Goal: Task Accomplishment & Management: Manage account settings

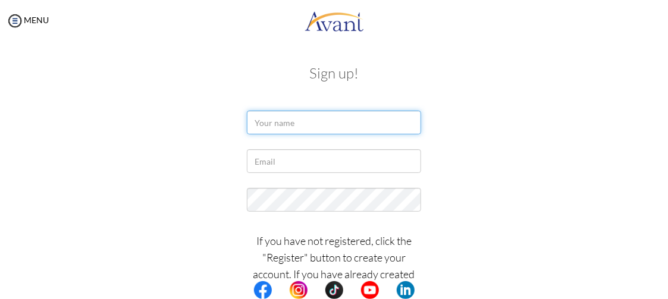
click at [353, 134] on input "text" at bounding box center [334, 123] width 174 height 24
type input "sadiksha subedi"
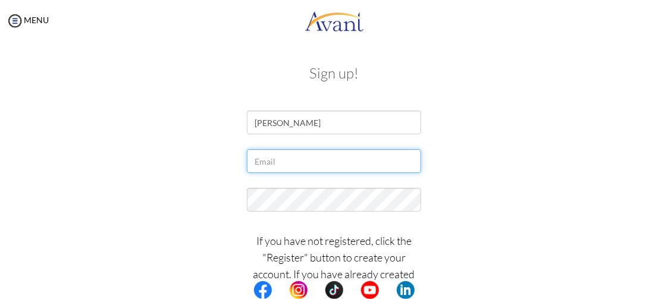
click at [314, 169] on input "text" at bounding box center [334, 161] width 174 height 24
click at [303, 161] on input "sadikshasubedi@gmail.com" at bounding box center [334, 161] width 174 height 24
click at [306, 161] on input "sadikshasubedi@gmail.com" at bounding box center [334, 161] width 174 height 24
type input "sadikshasubedi12@gmail.com"
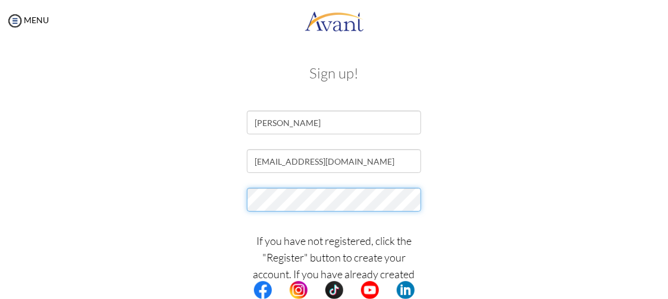
scroll to position [30, 0]
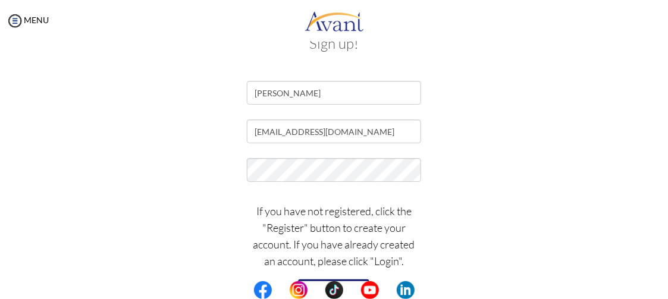
click at [537, 219] on div "If you have not registered, click the "Register" button to create your account.…" at bounding box center [334, 259] width 577 height 124
click at [349, 256] on p "If you have not registered, click the "Register" button to create your account.…" at bounding box center [334, 236] width 174 height 67
click at [426, 244] on div "If you have not registered, click the "Register" button to create your account.…" at bounding box center [334, 259] width 577 height 124
click at [431, 54] on div "Sign up! sadiksha subedi sadikshasubedi12@gmail.com If you have not registered,…" at bounding box center [334, 177] width 577 height 306
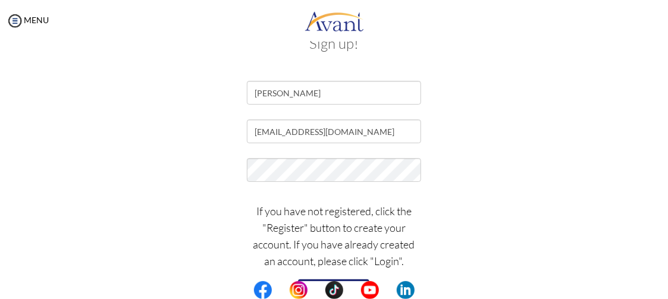
scroll to position [0, 0]
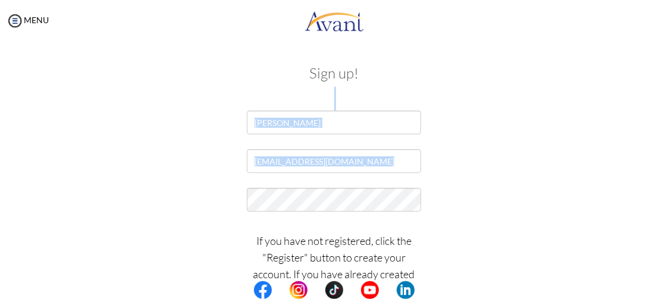
drag, startPoint x: 431, startPoint y: 54, endPoint x: 460, endPoint y: 149, distance: 99.9
click at [460, 149] on div "Sign up! sadiksha subedi sadikshasubedi12@gmail.com If you have not registered,…" at bounding box center [334, 207] width 577 height 306
click at [460, 149] on div "sadikshasubedi12@gmail.com" at bounding box center [334, 164] width 577 height 30
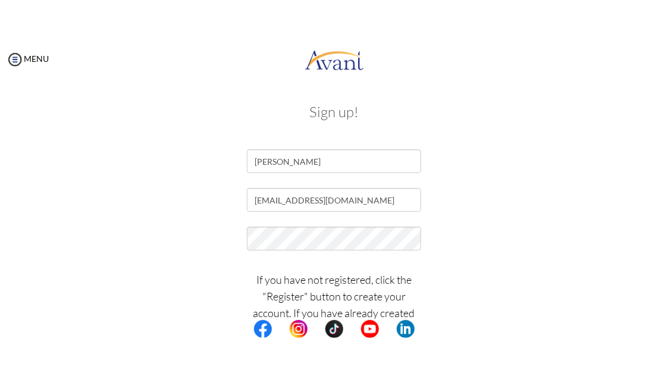
scroll to position [30, 0]
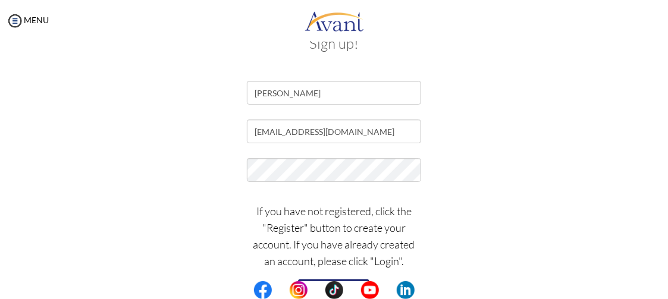
click at [316, 280] on button "Register" at bounding box center [333, 288] width 71 height 19
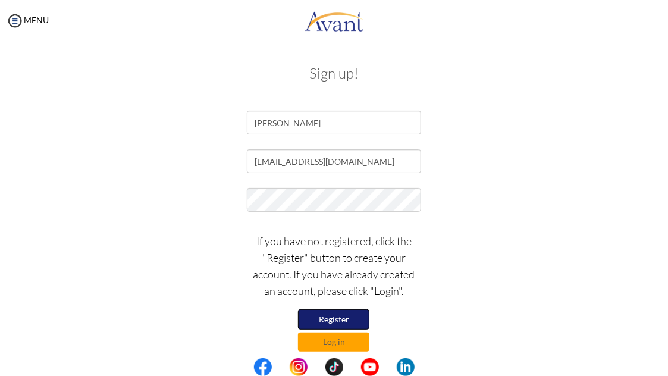
scroll to position [0, 0]
click at [336, 298] on button "Register" at bounding box center [333, 318] width 71 height 19
click at [333, 298] on button "Log in" at bounding box center [333, 340] width 71 height 19
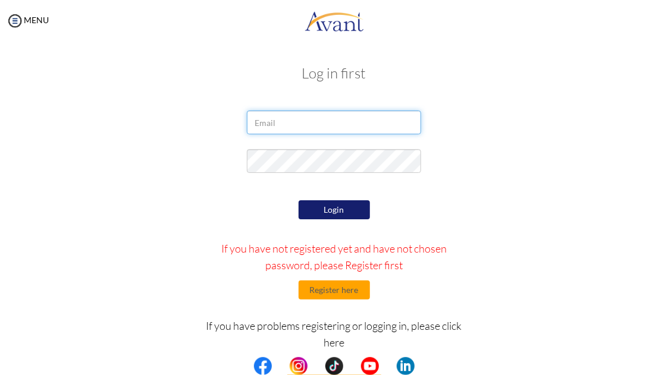
type input "sadikshasubedi12@gmail.com"
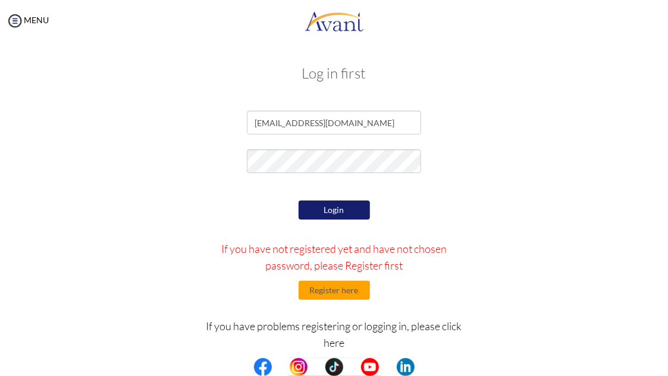
click at [337, 213] on button "Login" at bounding box center [333, 209] width 71 height 19
click at [345, 212] on button "Login" at bounding box center [333, 209] width 71 height 19
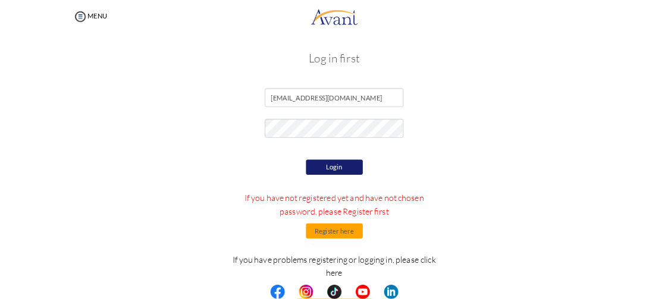
scroll to position [41, 0]
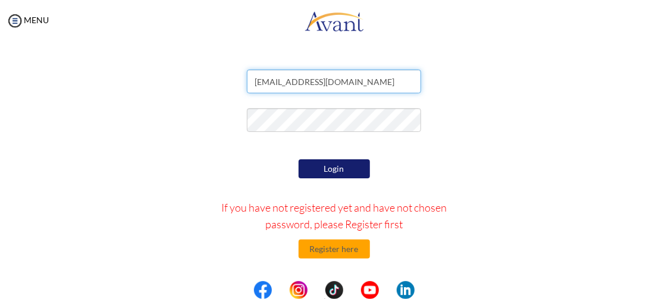
click at [325, 81] on input "sadikshasubedi12@gmail.com" at bounding box center [334, 82] width 174 height 24
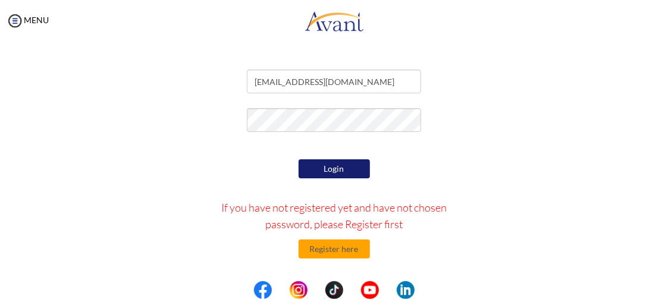
drag, startPoint x: 333, startPoint y: 93, endPoint x: 322, endPoint y: 168, distance: 76.3
click at [322, 168] on button "Login" at bounding box center [333, 168] width 71 height 19
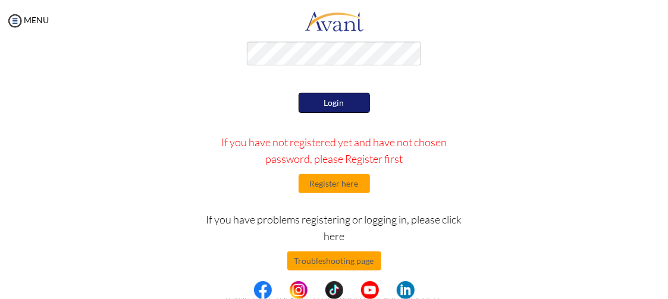
scroll to position [118, 0]
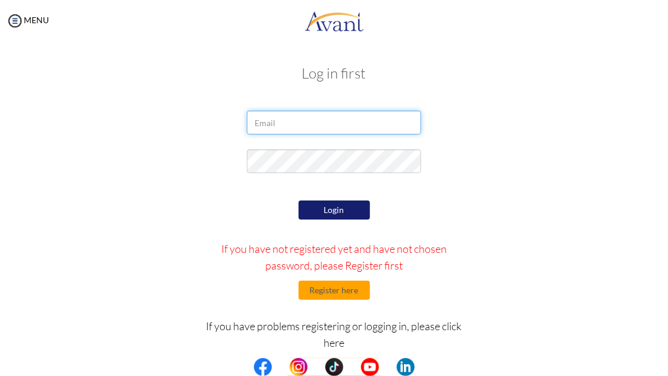
type input "sadikshasubedi12@gmail.com"
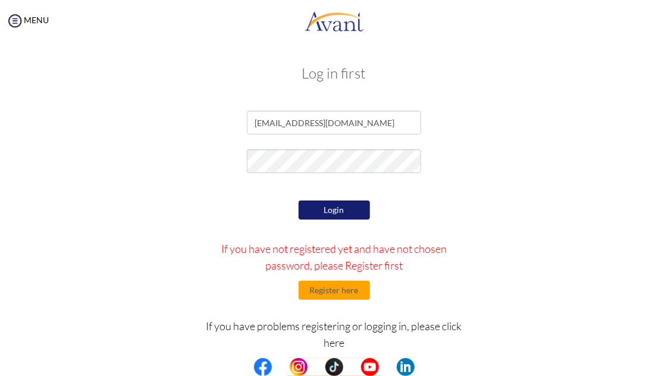
click at [350, 207] on button "Login" at bounding box center [333, 209] width 71 height 19
click at [345, 287] on button "Register here" at bounding box center [333, 290] width 71 height 19
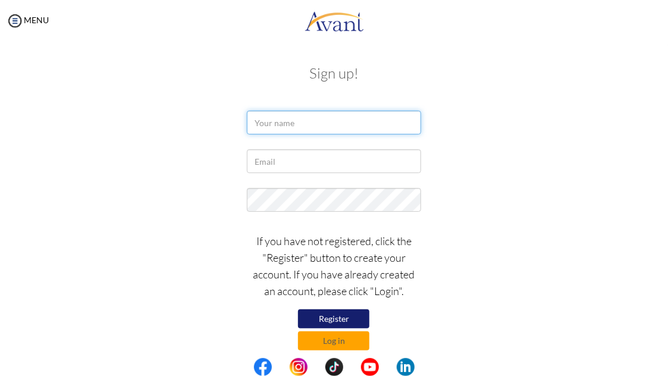
click at [334, 125] on input "text" at bounding box center [334, 123] width 174 height 24
type input "sadiksha subedi"
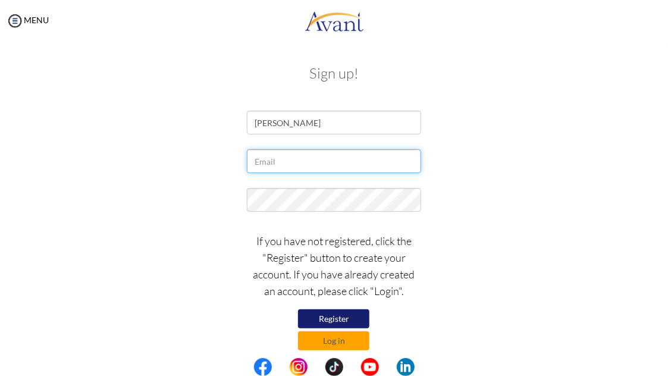
click at [331, 162] on input "text" at bounding box center [334, 161] width 174 height 24
type input "sadikshasubedi12@gmail.com"
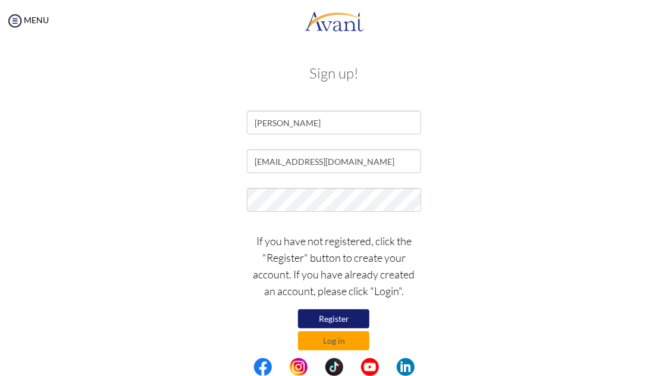
click at [341, 315] on button "Register" at bounding box center [333, 318] width 71 height 19
click at [339, 341] on button "Log in" at bounding box center [333, 340] width 71 height 19
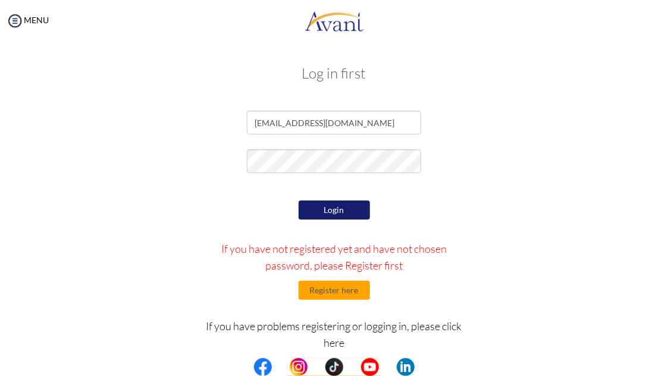
click at [343, 210] on button "Login" at bounding box center [333, 209] width 71 height 19
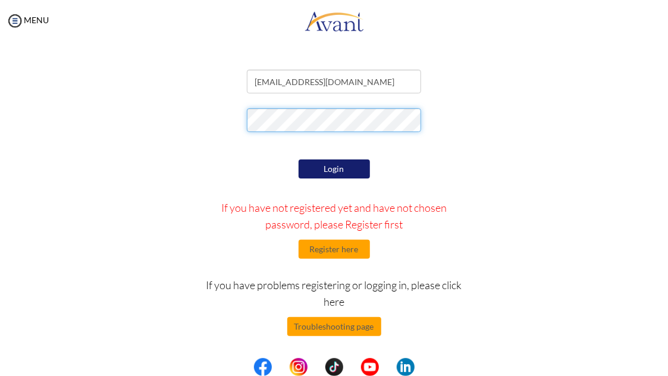
scroll to position [41, 0]
click at [322, 165] on button "Login" at bounding box center [333, 168] width 71 height 19
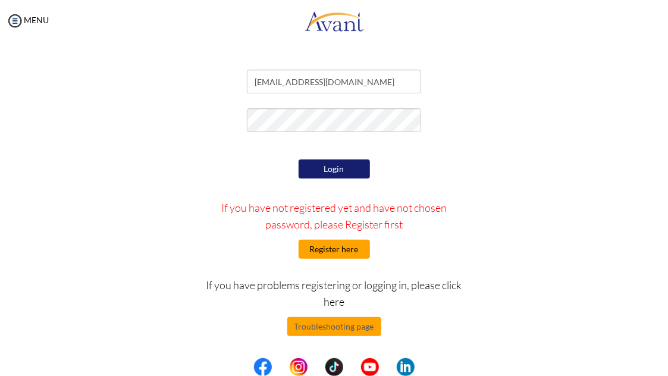
click at [351, 251] on button "Register here" at bounding box center [333, 249] width 71 height 19
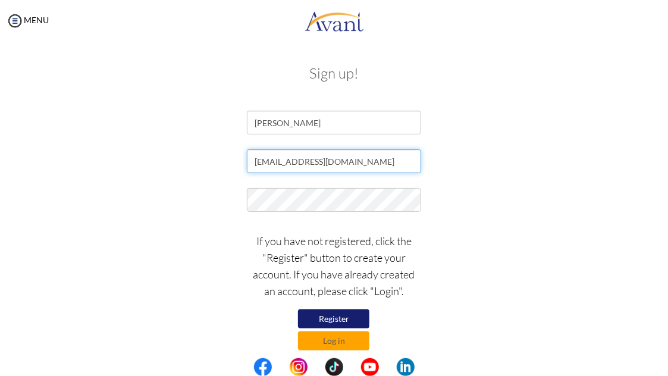
click at [319, 162] on input "sadikshasubedi12@gmail.com" at bounding box center [334, 161] width 174 height 24
type input "[EMAIL_ADDRESS][DOMAIN_NAME]"
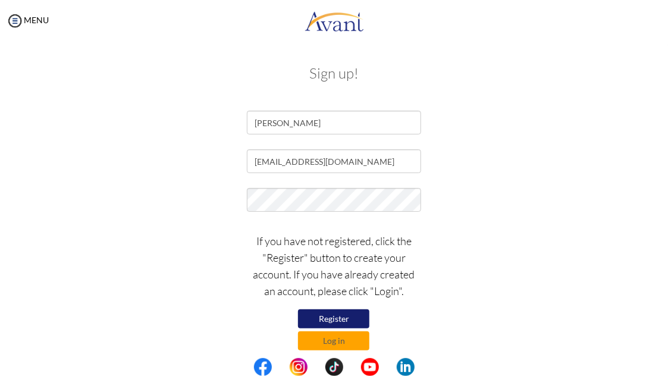
click at [332, 313] on button "Register" at bounding box center [333, 318] width 71 height 19
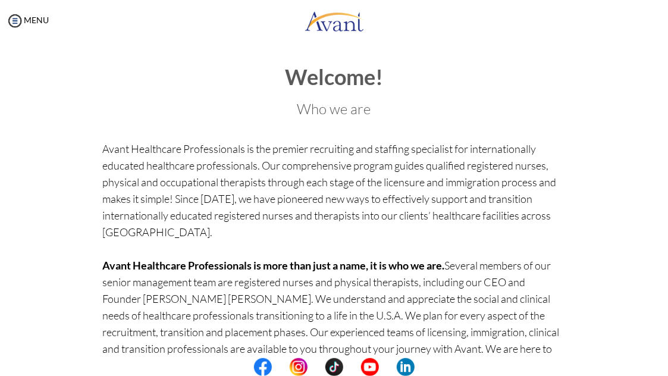
scroll to position [154, 0]
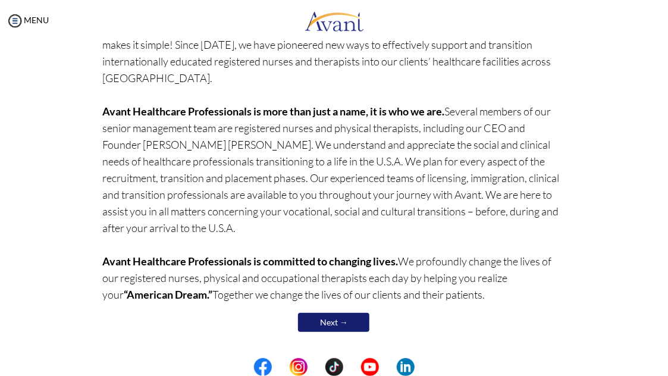
click at [344, 324] on link "Next →" at bounding box center [333, 322] width 71 height 19
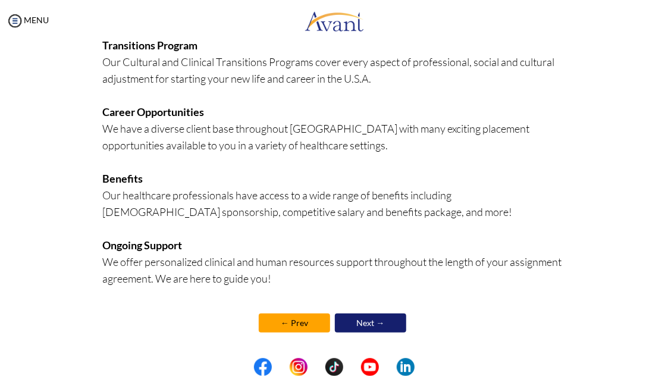
scroll to position [309, 0]
click at [367, 324] on link "Next →" at bounding box center [370, 322] width 71 height 19
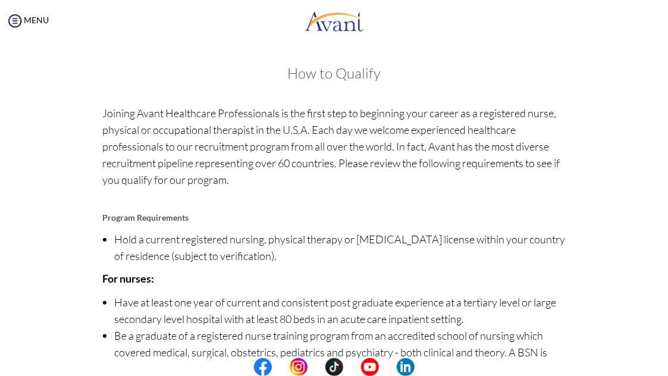
scroll to position [175, 0]
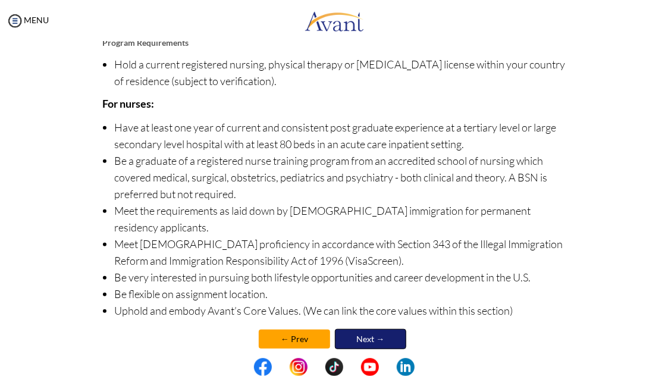
click at [367, 329] on link "Next →" at bounding box center [370, 339] width 71 height 20
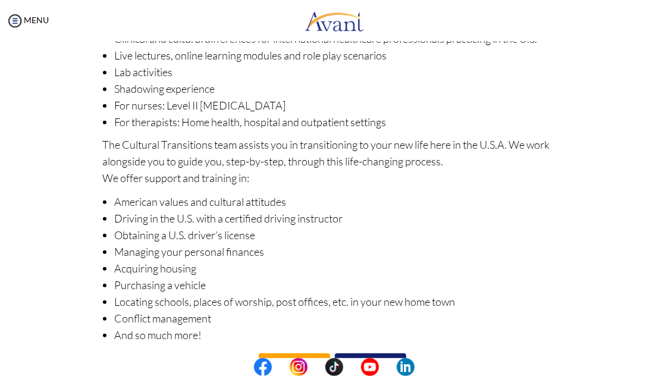
scroll to position [189, 0]
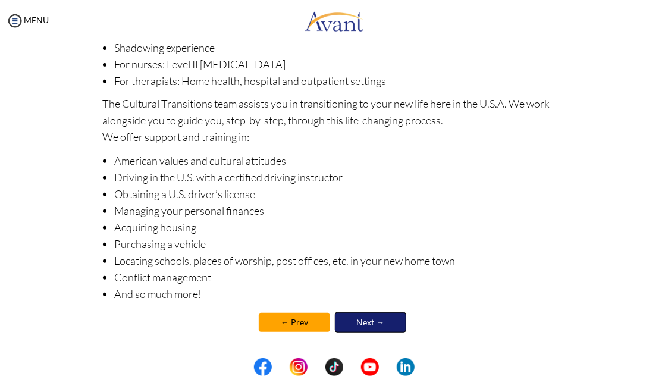
click at [367, 324] on link "Next →" at bounding box center [370, 322] width 71 height 20
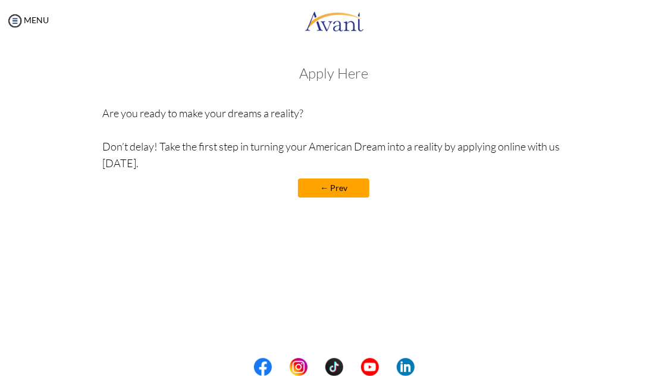
click at [341, 191] on link "← Prev" at bounding box center [333, 187] width 71 height 19
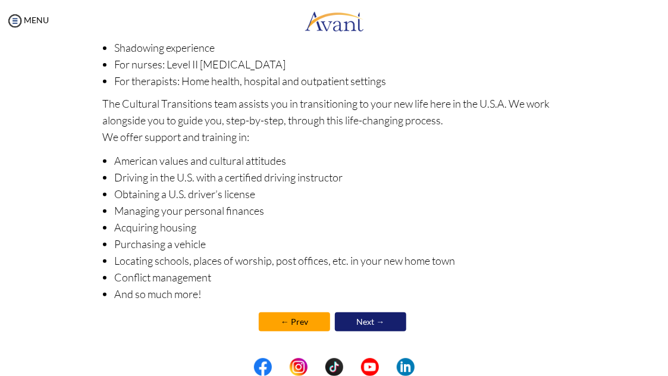
click at [359, 328] on link "Next →" at bounding box center [370, 321] width 71 height 19
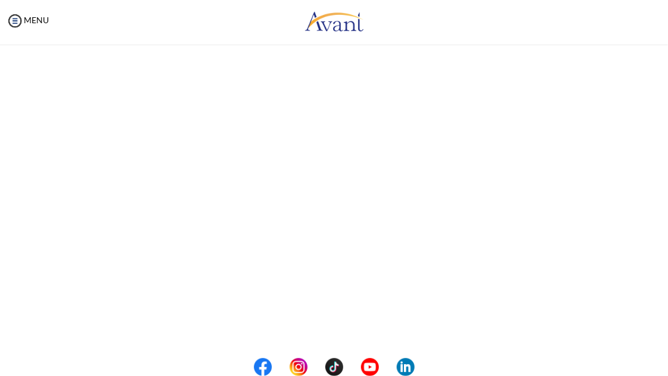
scroll to position [190, 0]
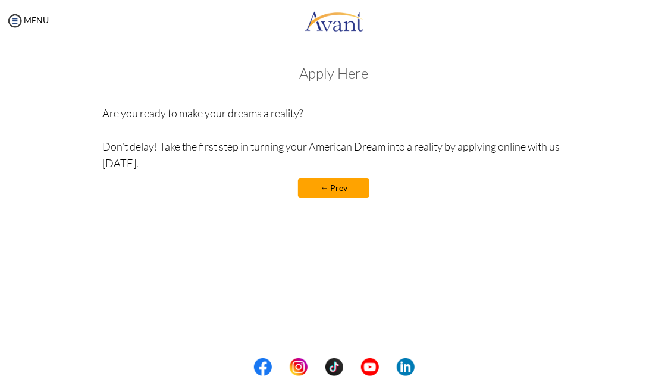
click at [341, 184] on link "← Prev" at bounding box center [333, 187] width 71 height 19
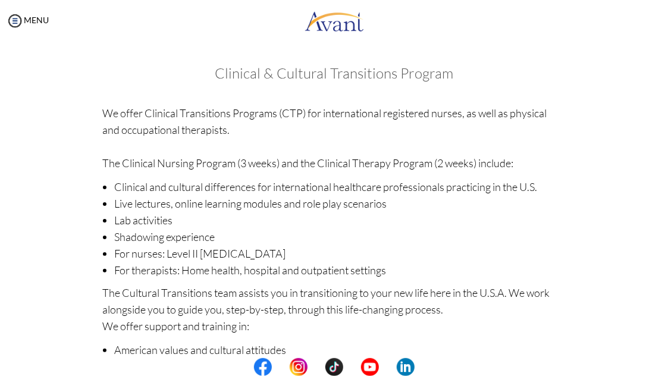
scroll to position [189, 0]
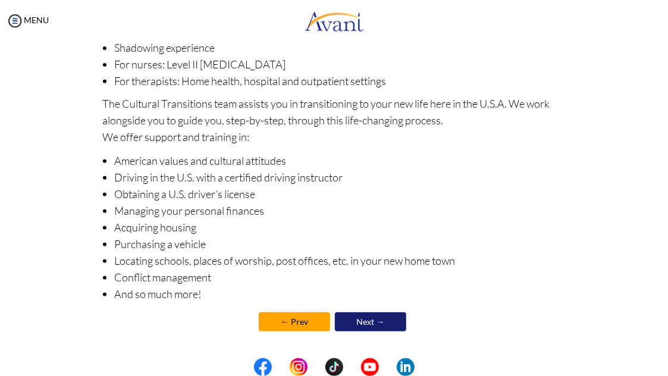
click at [294, 322] on link "← Prev" at bounding box center [294, 321] width 71 height 19
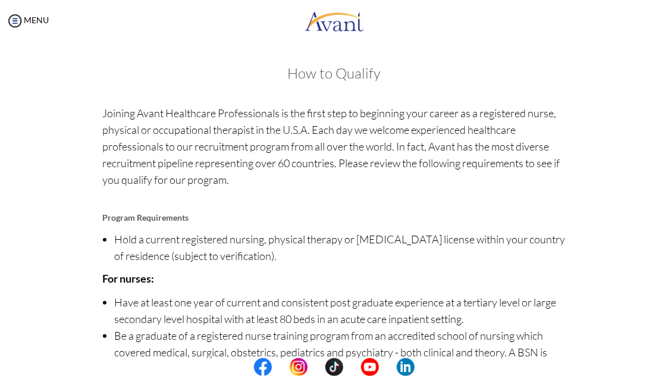
click at [294, 322] on li "Have at least one year of current and consistent post graduate experience at a …" at bounding box center [339, 310] width 451 height 33
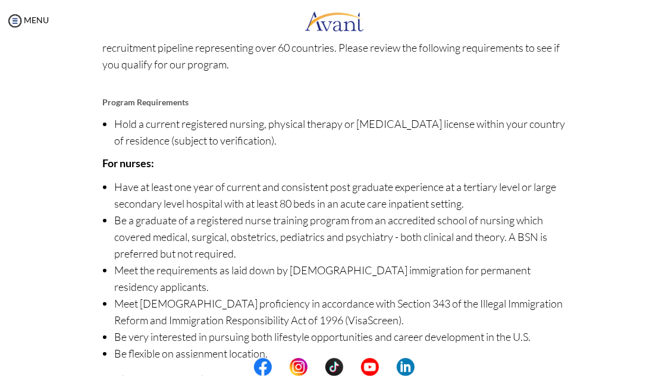
scroll to position [175, 0]
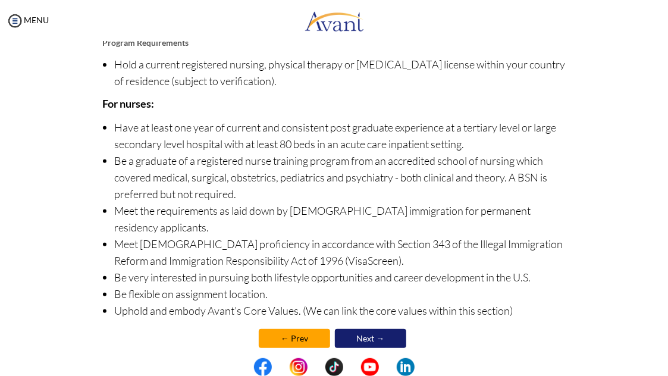
click at [287, 329] on link "← Prev" at bounding box center [294, 338] width 71 height 19
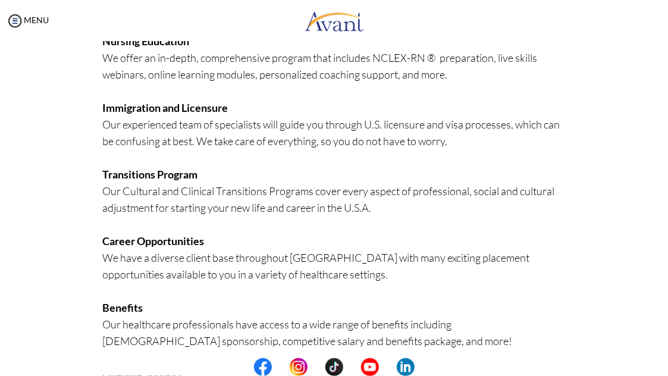
scroll to position [309, 0]
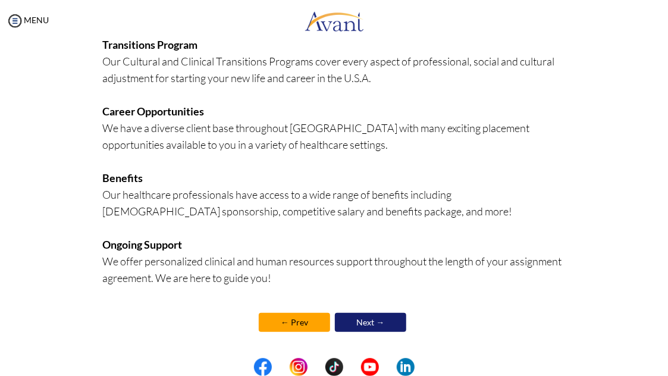
click at [298, 325] on link "← Prev" at bounding box center [294, 322] width 71 height 19
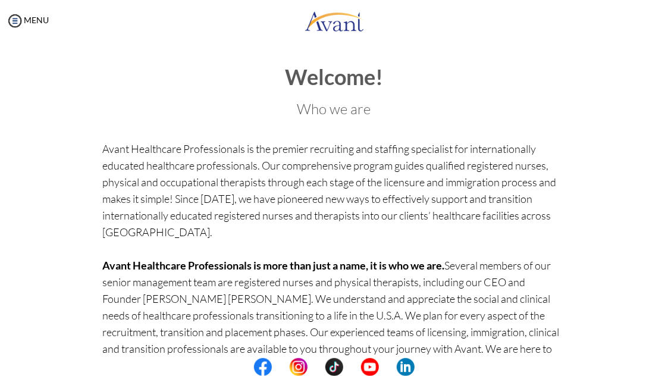
scroll to position [154, 0]
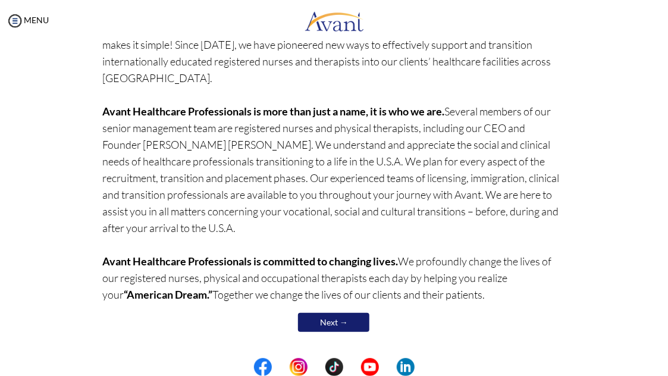
click at [322, 313] on link "Next →" at bounding box center [333, 322] width 71 height 19
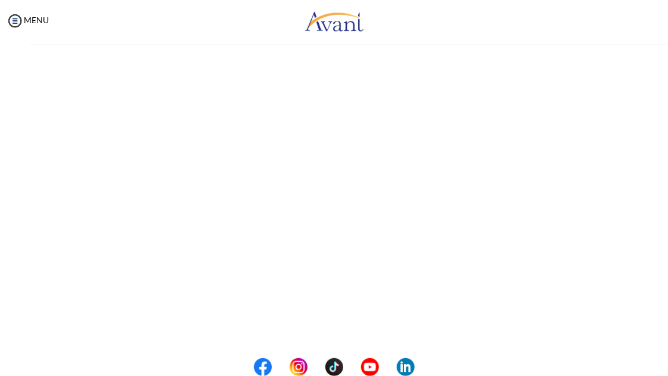
click at [322, 313] on div "My Status What is the next step? We would like you to watch the introductory vi…" at bounding box center [334, 230] width 668 height 376
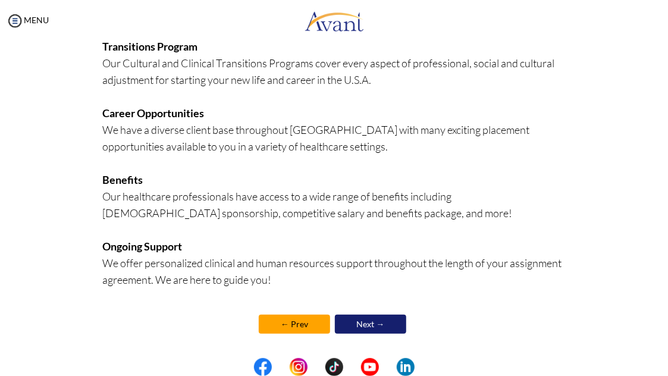
scroll to position [309, 0]
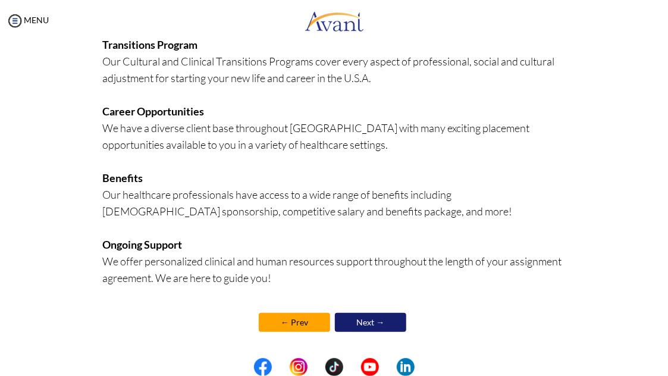
click at [355, 318] on link "Next →" at bounding box center [370, 322] width 71 height 19
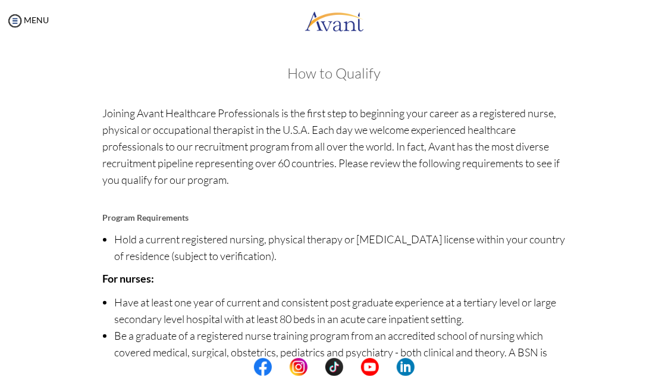
scroll to position [175, 0]
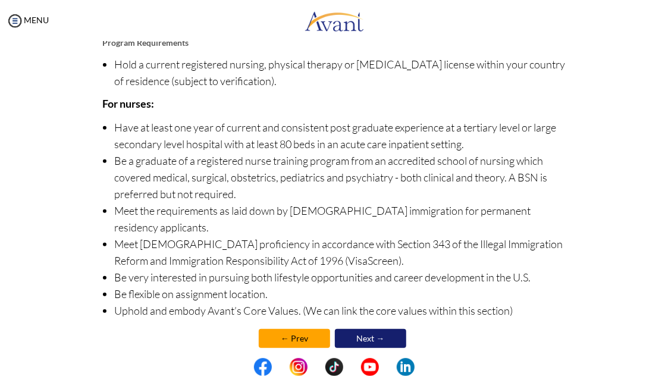
click at [371, 329] on link "Next →" at bounding box center [370, 338] width 71 height 19
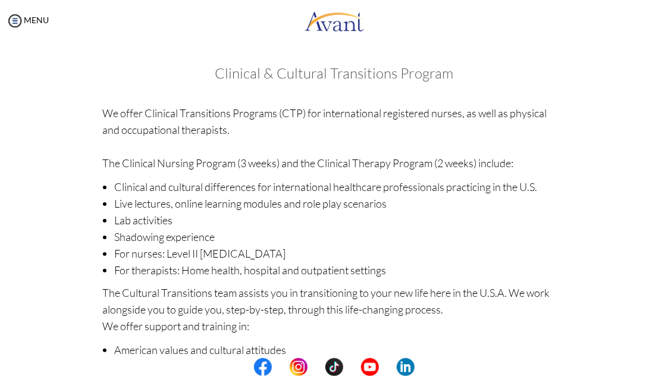
scroll to position [189, 0]
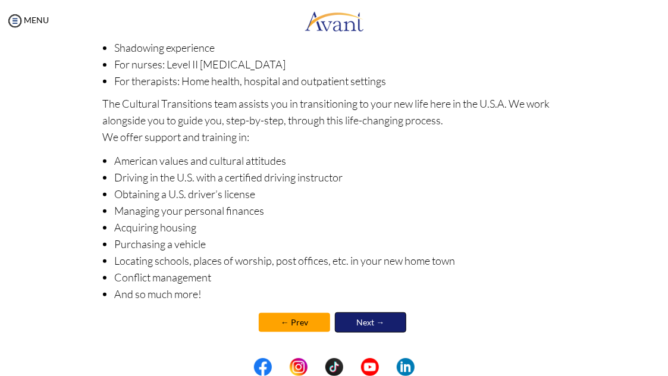
click at [371, 322] on link "Next →" at bounding box center [370, 322] width 71 height 20
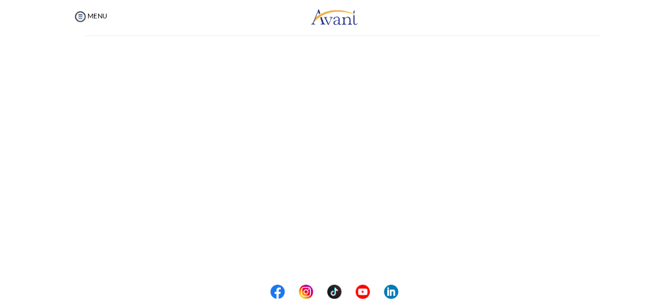
scroll to position [190, 0]
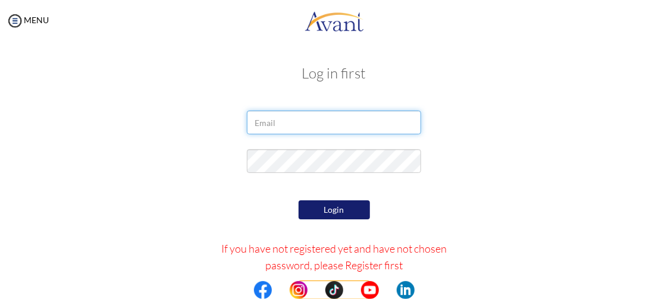
type input "[EMAIL_ADDRESS][DOMAIN_NAME]"
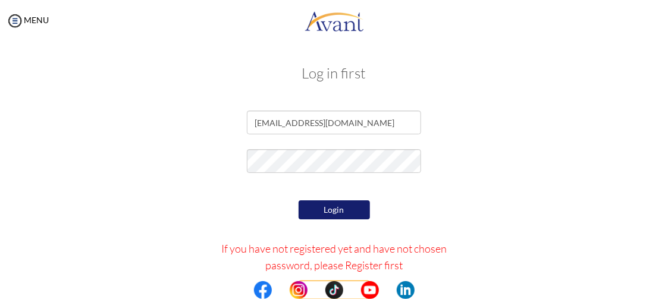
click at [333, 206] on button "Login" at bounding box center [333, 209] width 71 height 19
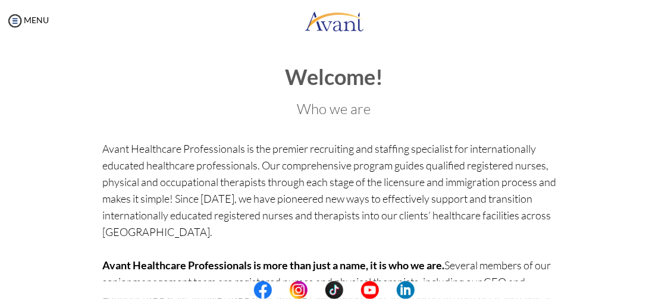
scroll to position [231, 0]
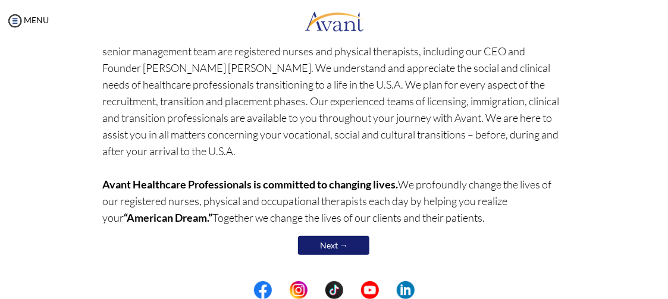
click at [330, 244] on link "Next →" at bounding box center [333, 245] width 71 height 19
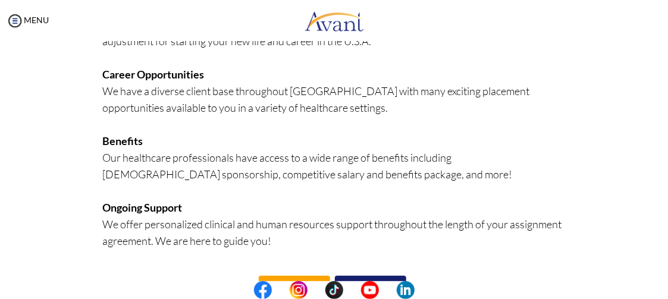
scroll to position [385, 0]
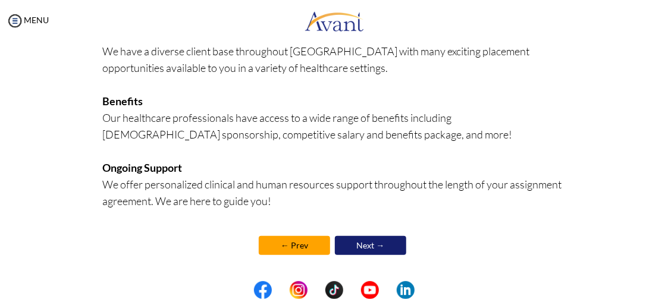
click at [369, 244] on link "Next →" at bounding box center [370, 245] width 71 height 19
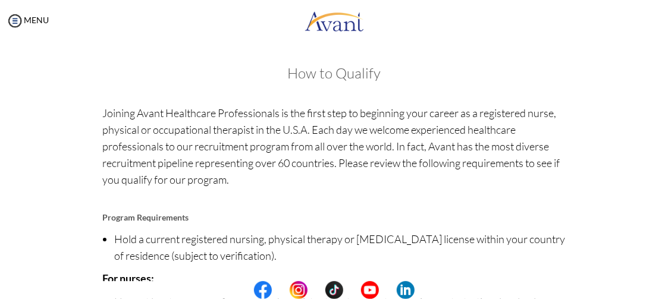
scroll to position [251, 0]
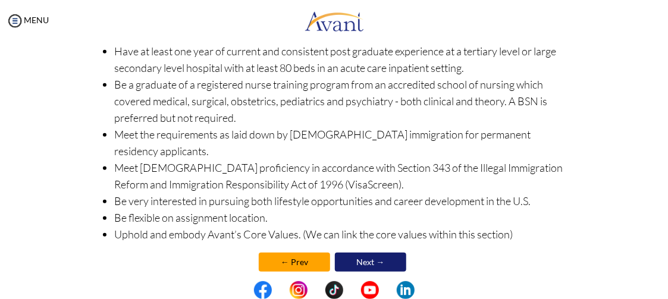
click at [364, 253] on link "Next →" at bounding box center [370, 262] width 71 height 19
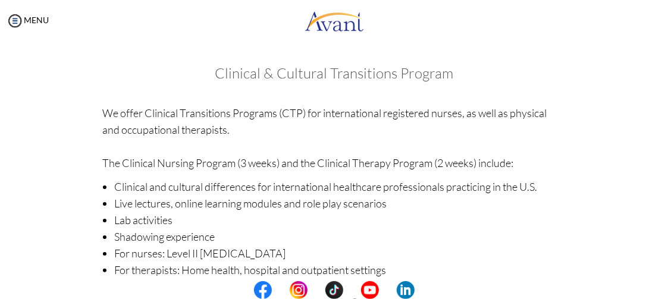
scroll to position [265, 0]
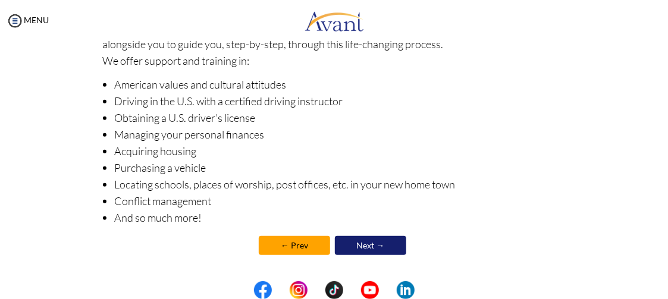
click at [364, 241] on link "Next →" at bounding box center [370, 245] width 71 height 19
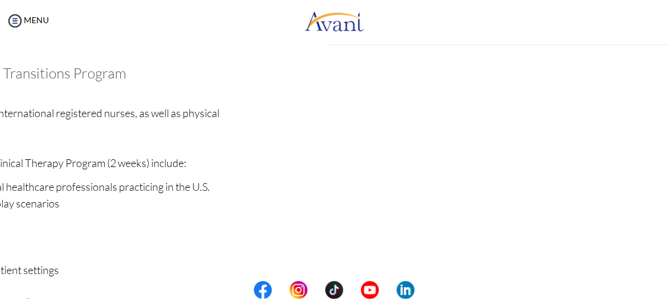
scroll to position [266, 0]
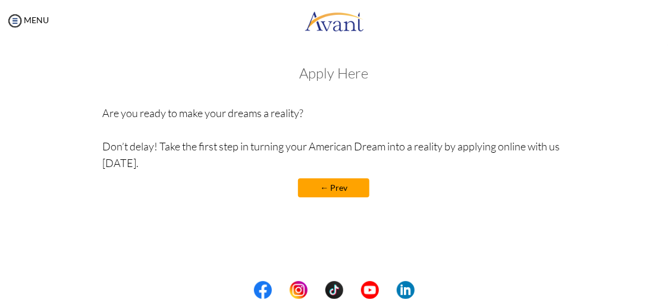
click at [333, 77] on h3 "Apply Here" at bounding box center [333, 72] width 462 height 15
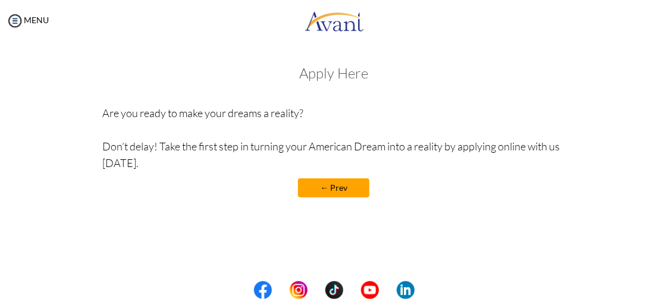
click at [333, 77] on h3 "Apply Here" at bounding box center [333, 72] width 462 height 15
click at [234, 86] on div "Apply Here Are you ready to make your dreams a reality? Don’t delay! Take the f…" at bounding box center [333, 137] width 462 height 144
click at [17, 20] on img at bounding box center [15, 21] width 18 height 18
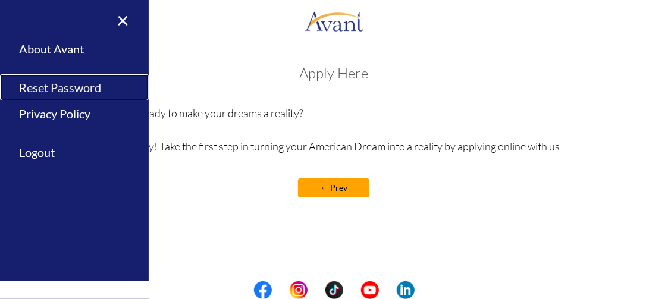
click at [72, 86] on link "Reset Password" at bounding box center [74, 87] width 149 height 27
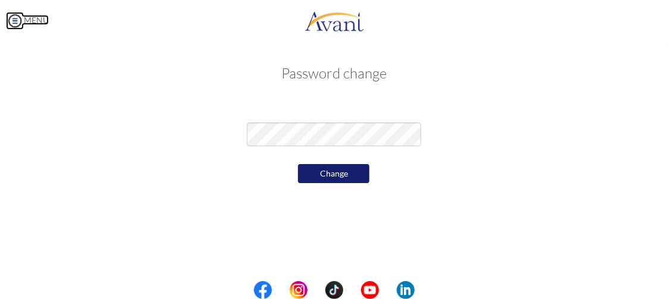
click at [16, 21] on img at bounding box center [15, 21] width 18 height 18
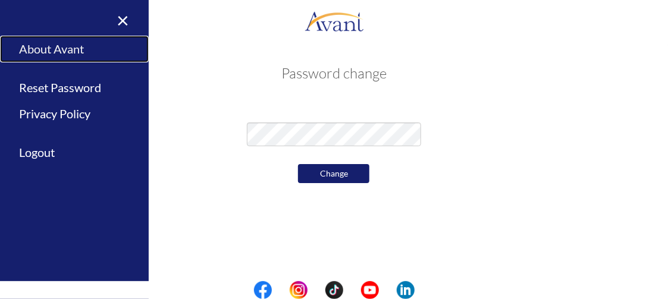
click at [48, 43] on link "About Avant" at bounding box center [74, 49] width 149 height 27
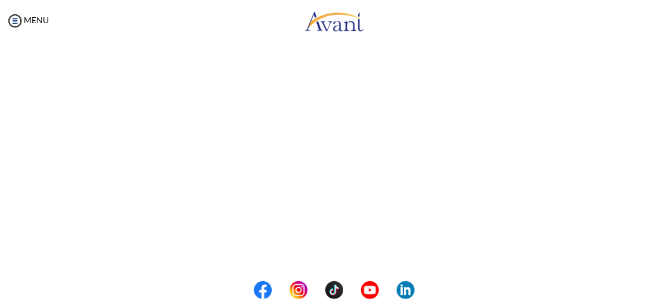
scroll to position [482, 0]
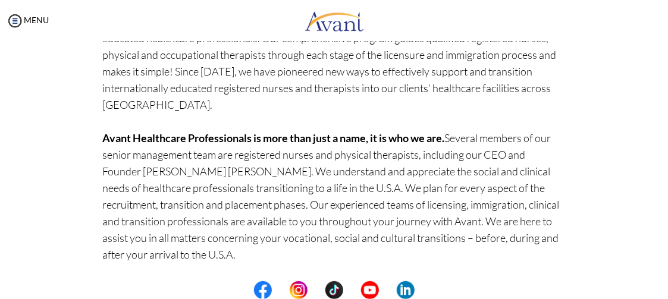
scroll to position [231, 0]
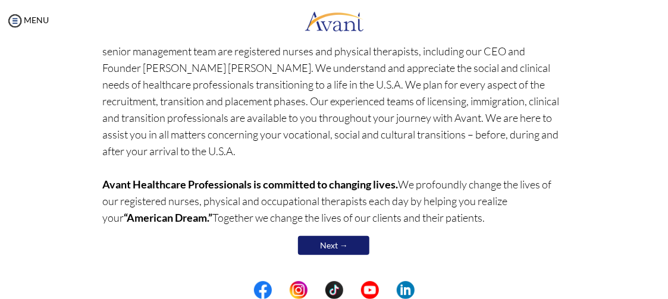
click at [338, 248] on link "Next →" at bounding box center [333, 245] width 71 height 19
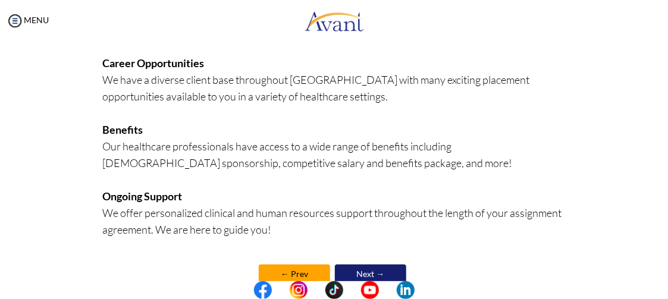
scroll to position [385, 0]
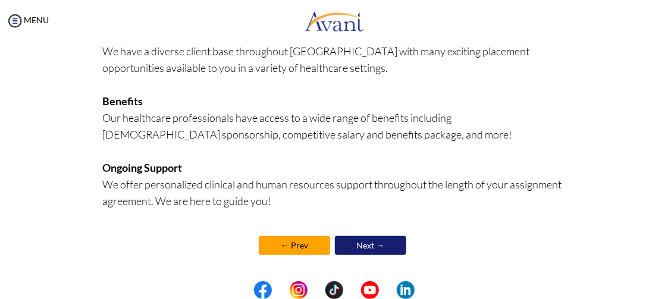
click at [352, 249] on link "Next →" at bounding box center [370, 245] width 71 height 19
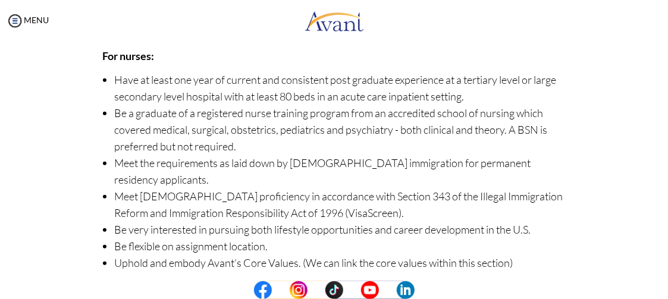
scroll to position [251, 0]
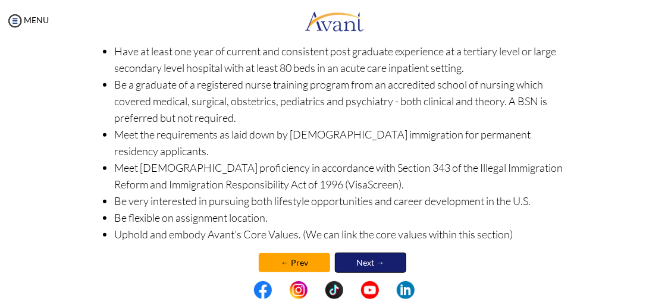
click at [352, 253] on link "Next →" at bounding box center [370, 263] width 71 height 20
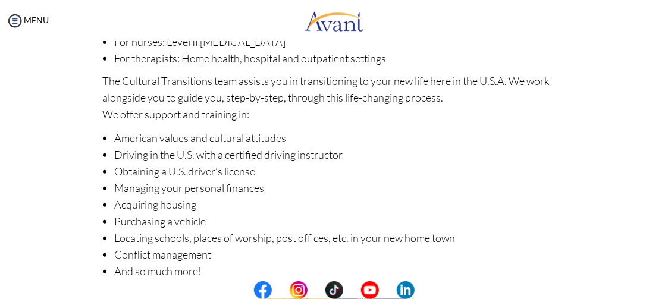
scroll to position [265, 0]
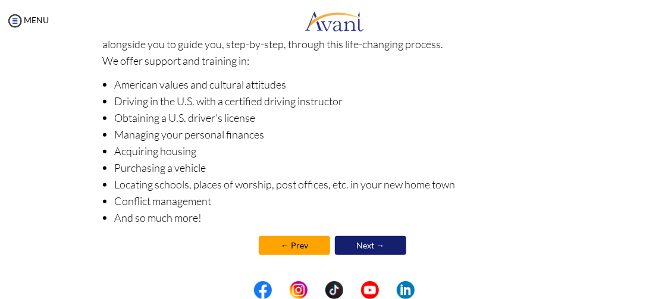
click at [361, 243] on link "Next →" at bounding box center [370, 245] width 71 height 19
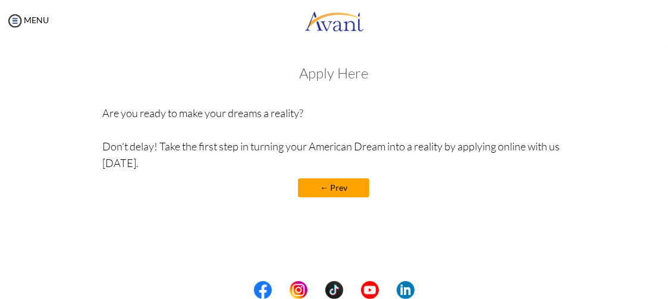
click at [332, 190] on link "← Prev" at bounding box center [333, 187] width 71 height 19
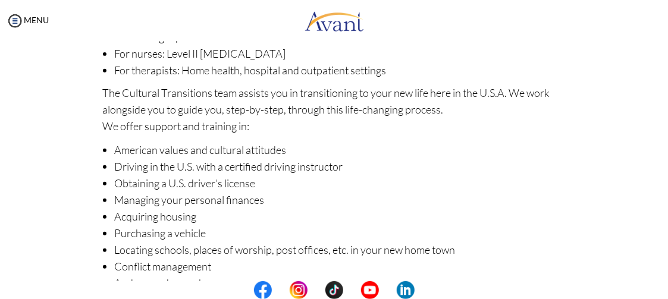
scroll to position [265, 0]
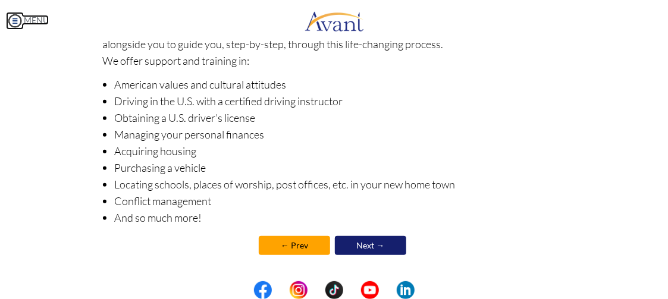
click at [12, 21] on img at bounding box center [15, 21] width 18 height 18
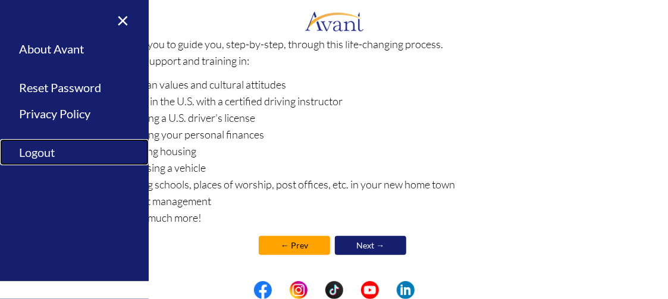
click at [45, 155] on link "Logout" at bounding box center [74, 152] width 149 height 27
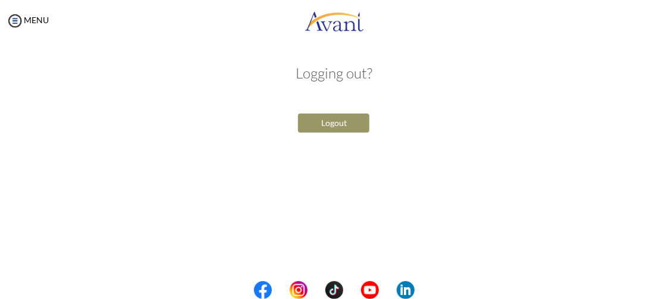
click at [323, 125] on button "Logout" at bounding box center [333, 123] width 71 height 19
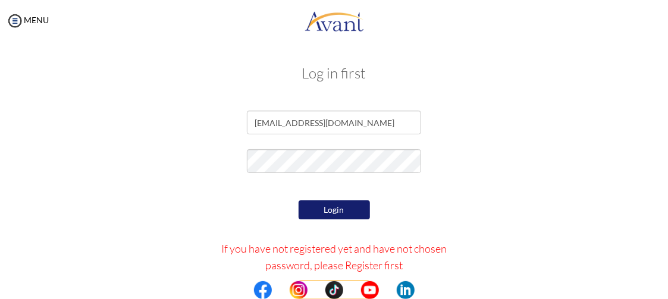
click at [327, 207] on button "Login" at bounding box center [333, 209] width 71 height 19
